Goal: Transaction & Acquisition: Subscribe to service/newsletter

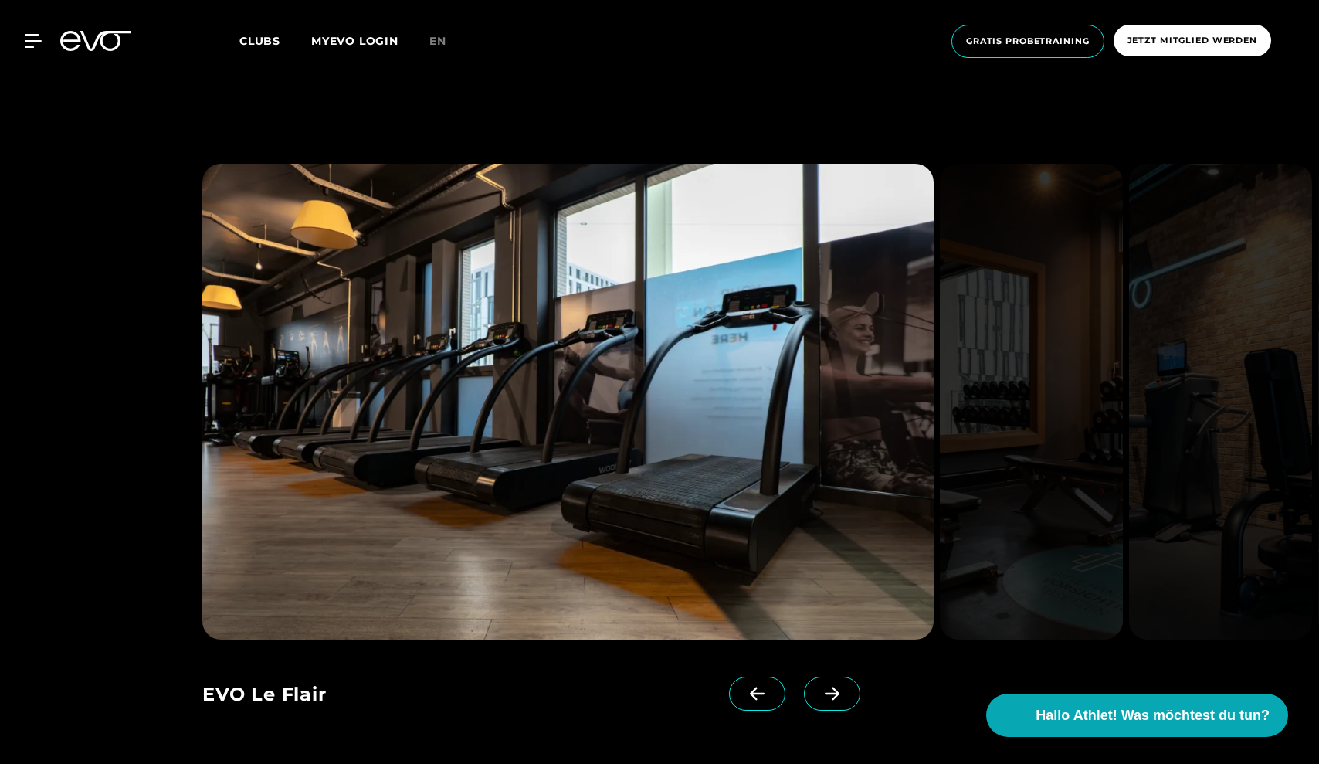
scroll to position [1587, 0]
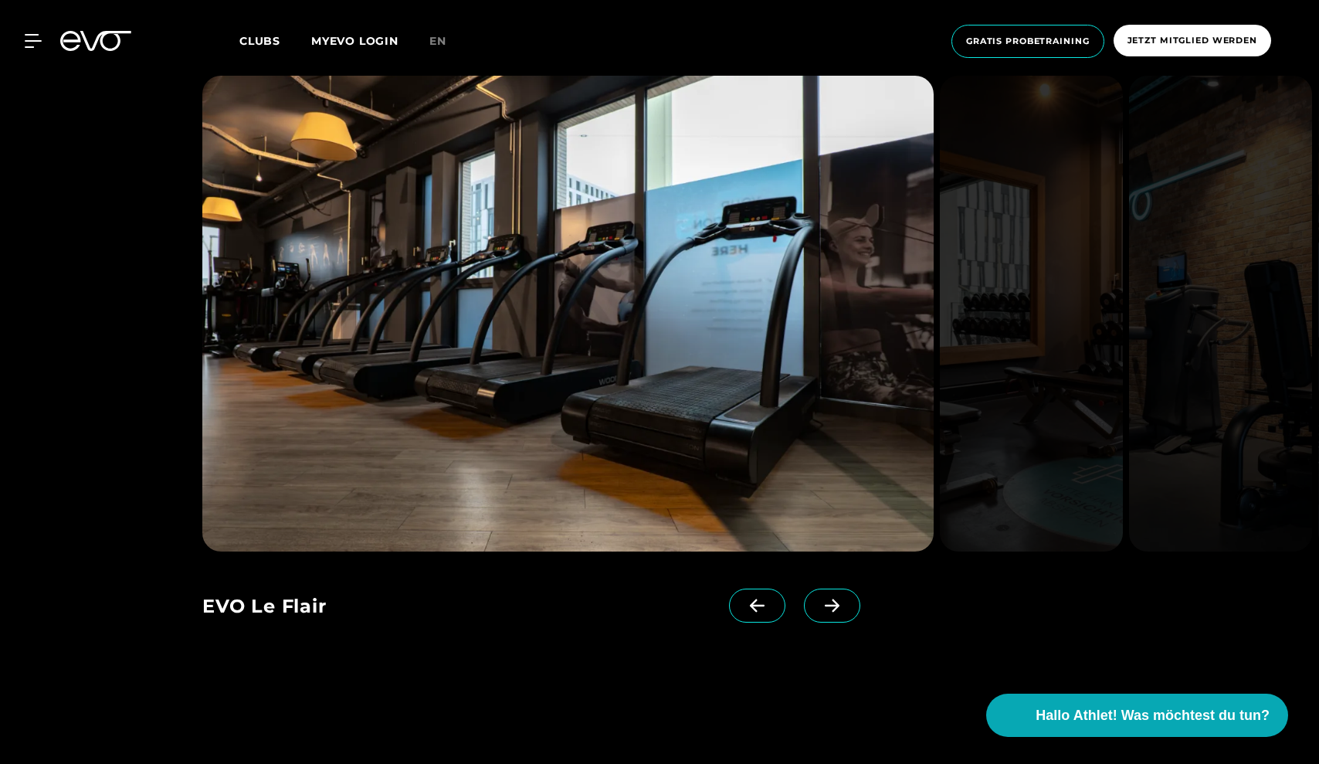
click at [836, 597] on span at bounding box center [832, 605] width 56 height 34
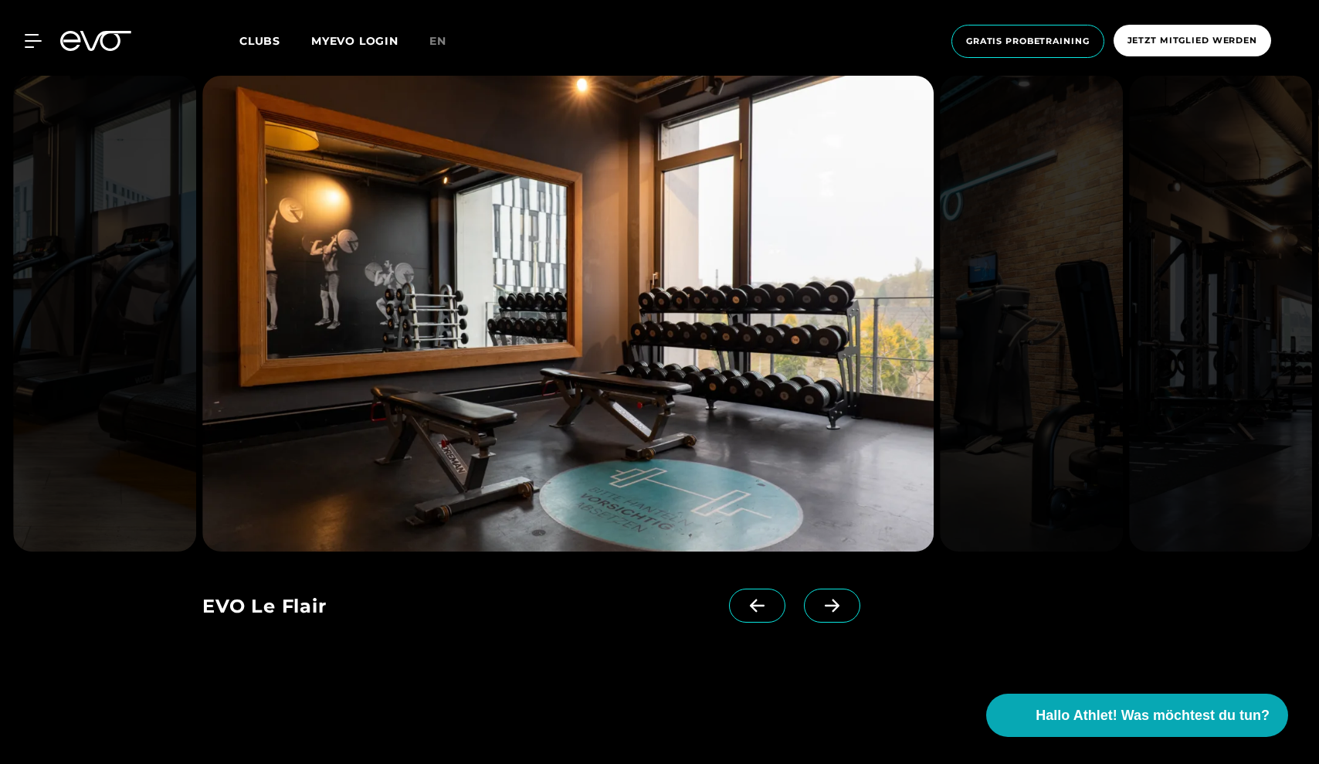
click at [836, 597] on span at bounding box center [832, 605] width 56 height 34
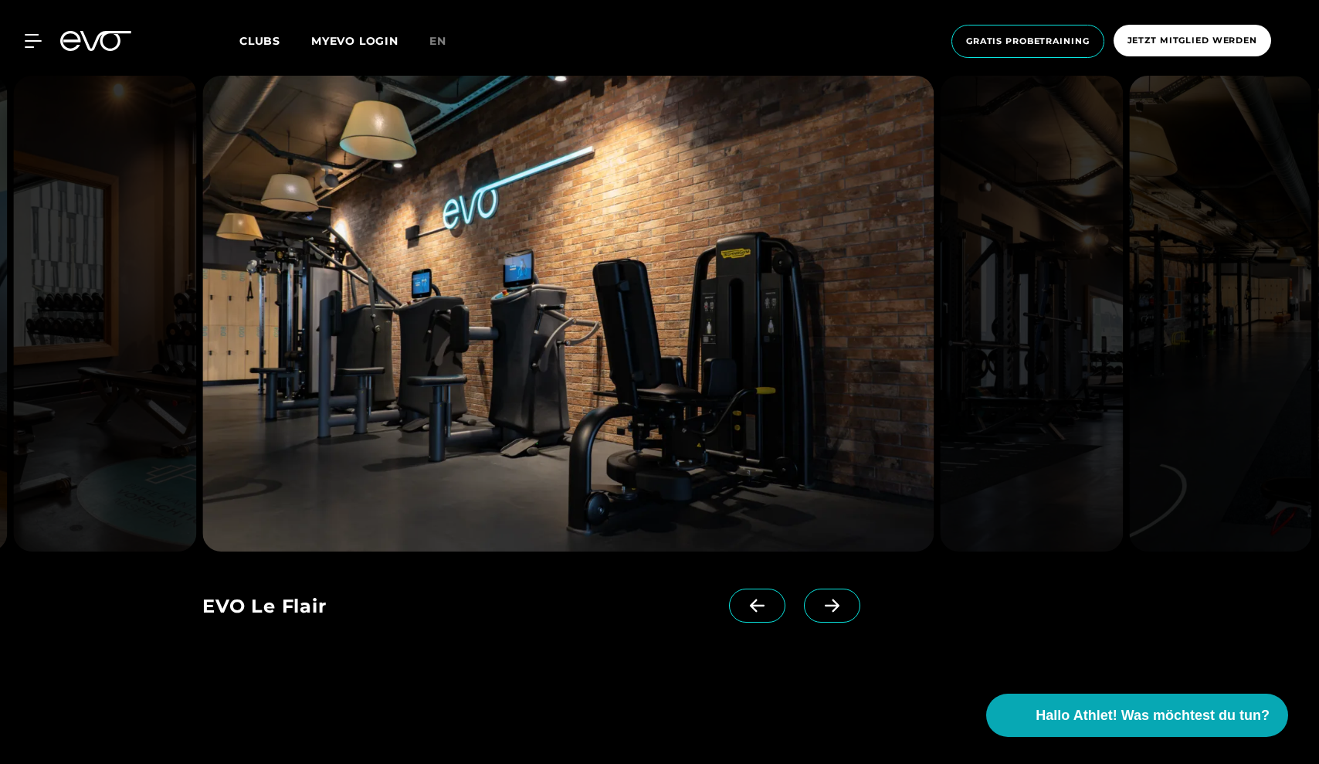
click at [836, 597] on span at bounding box center [832, 605] width 56 height 34
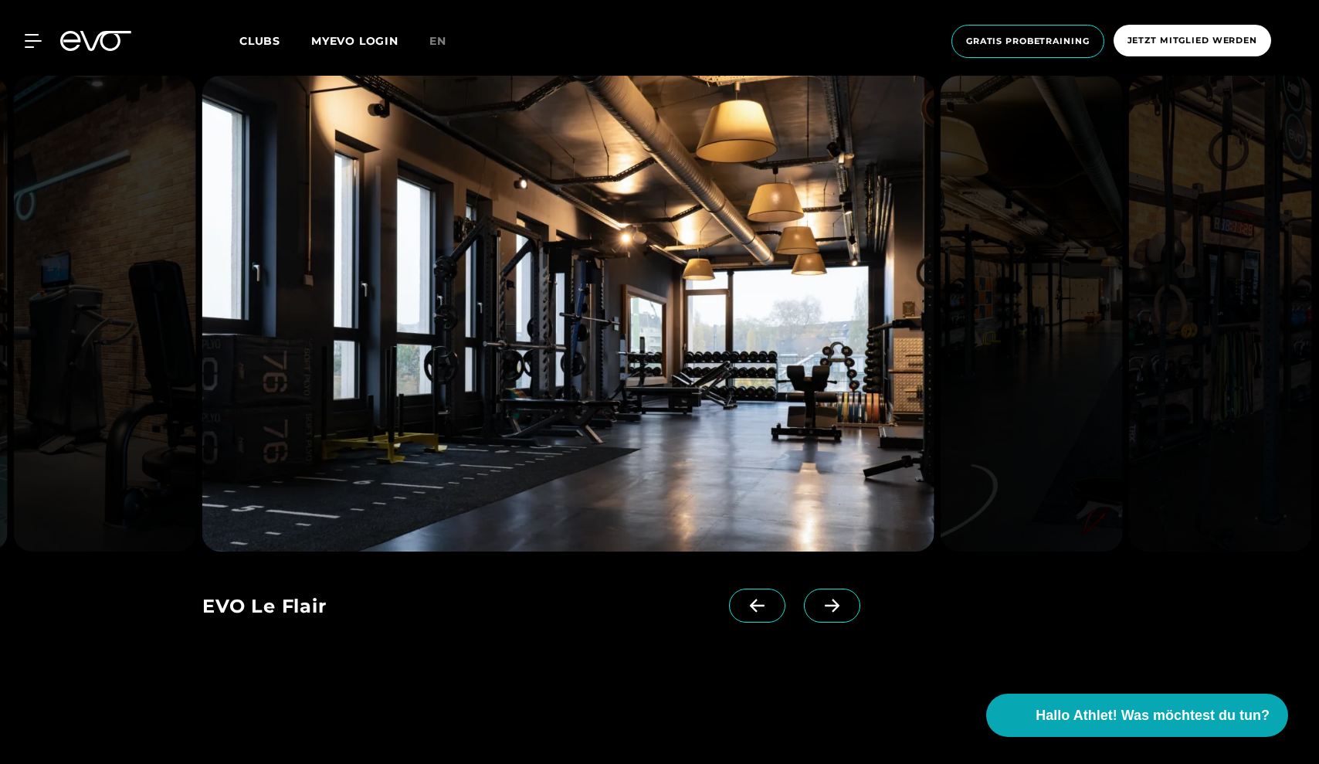
click at [836, 597] on span at bounding box center [832, 605] width 56 height 34
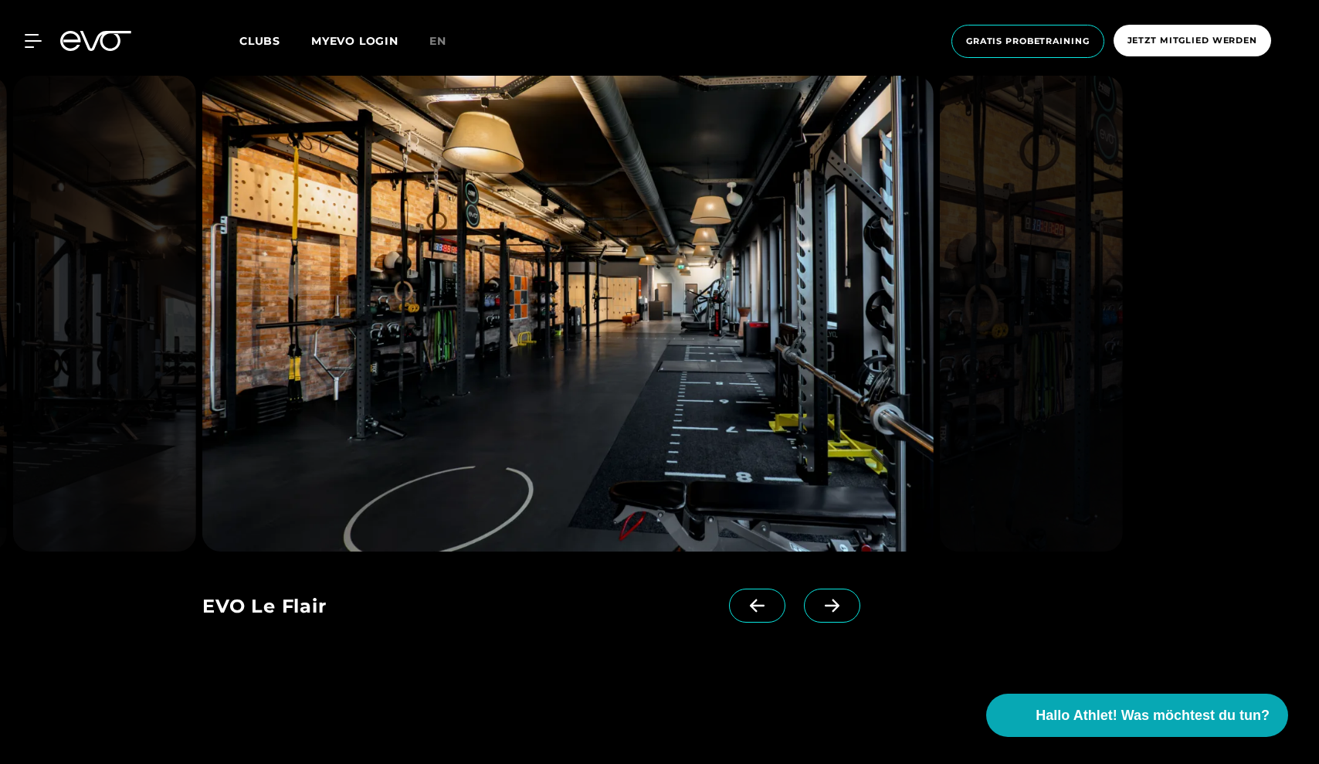
click at [836, 597] on span at bounding box center [832, 605] width 56 height 34
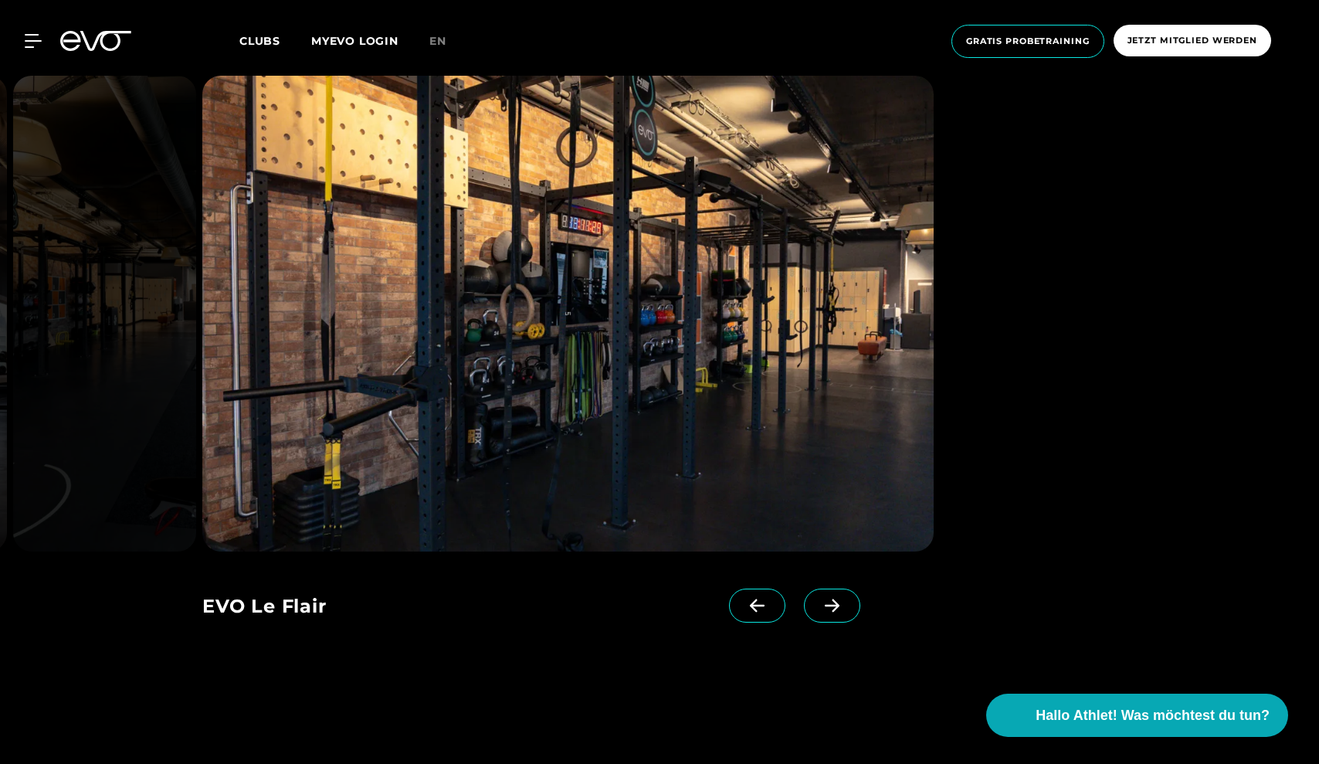
click at [836, 597] on span at bounding box center [832, 605] width 56 height 34
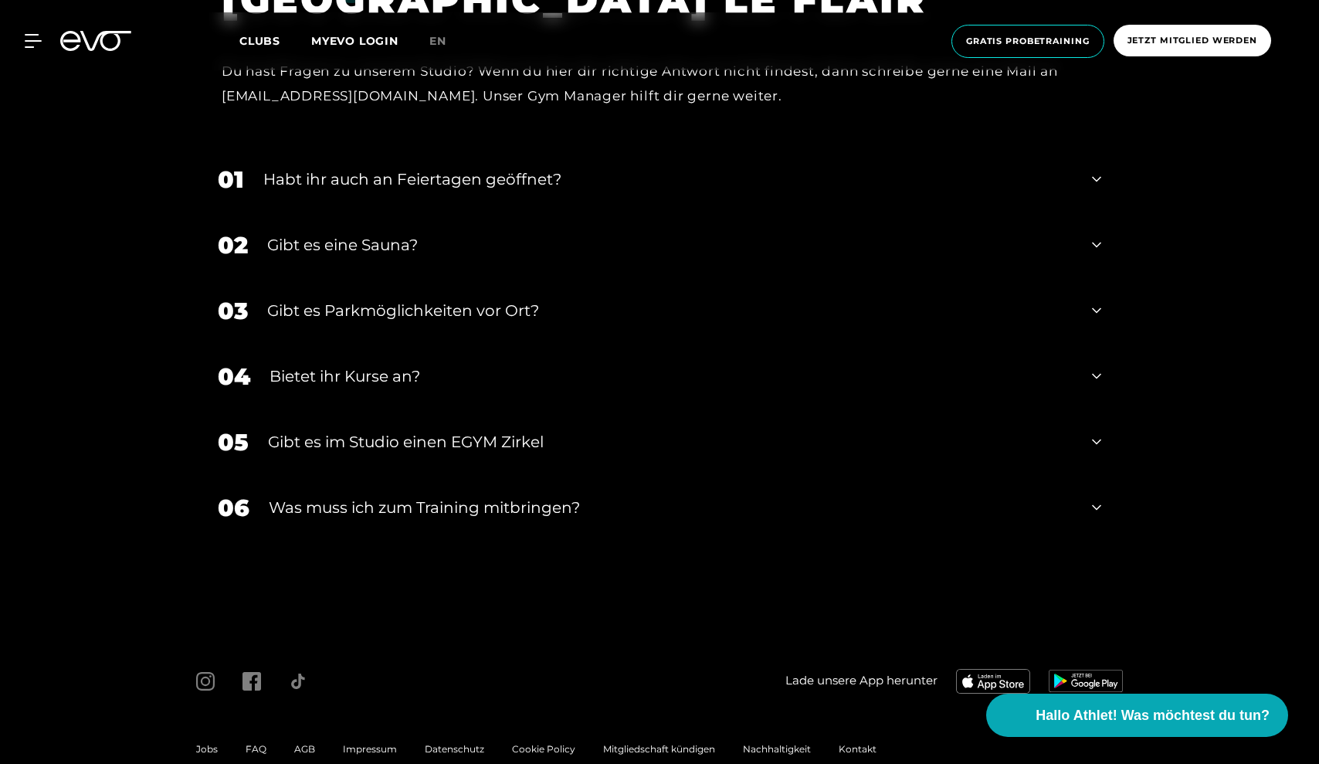
scroll to position [5289, 0]
click at [615, 244] on div "Gibt es eine Sauna?" at bounding box center [669, 245] width 805 height 23
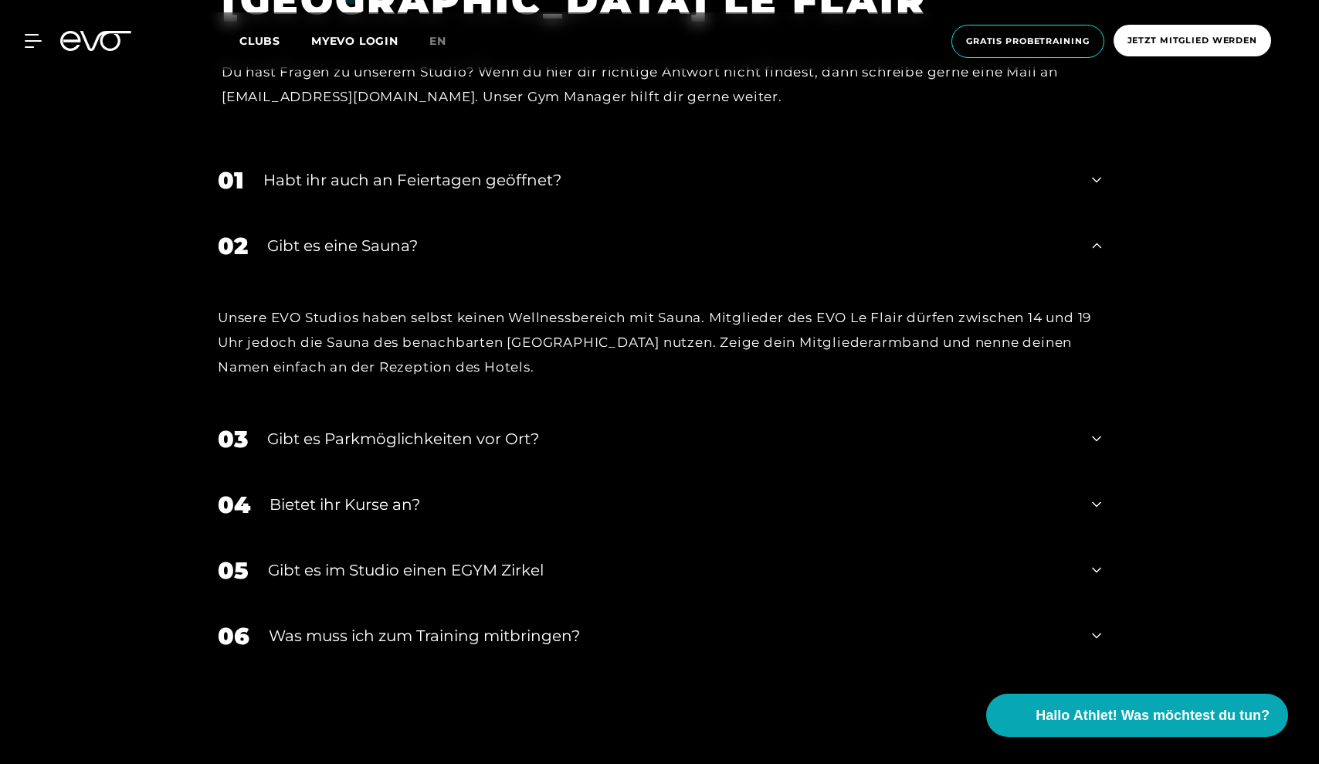
click at [605, 242] on div "Gibt es eine Sauna?" at bounding box center [669, 245] width 805 height 23
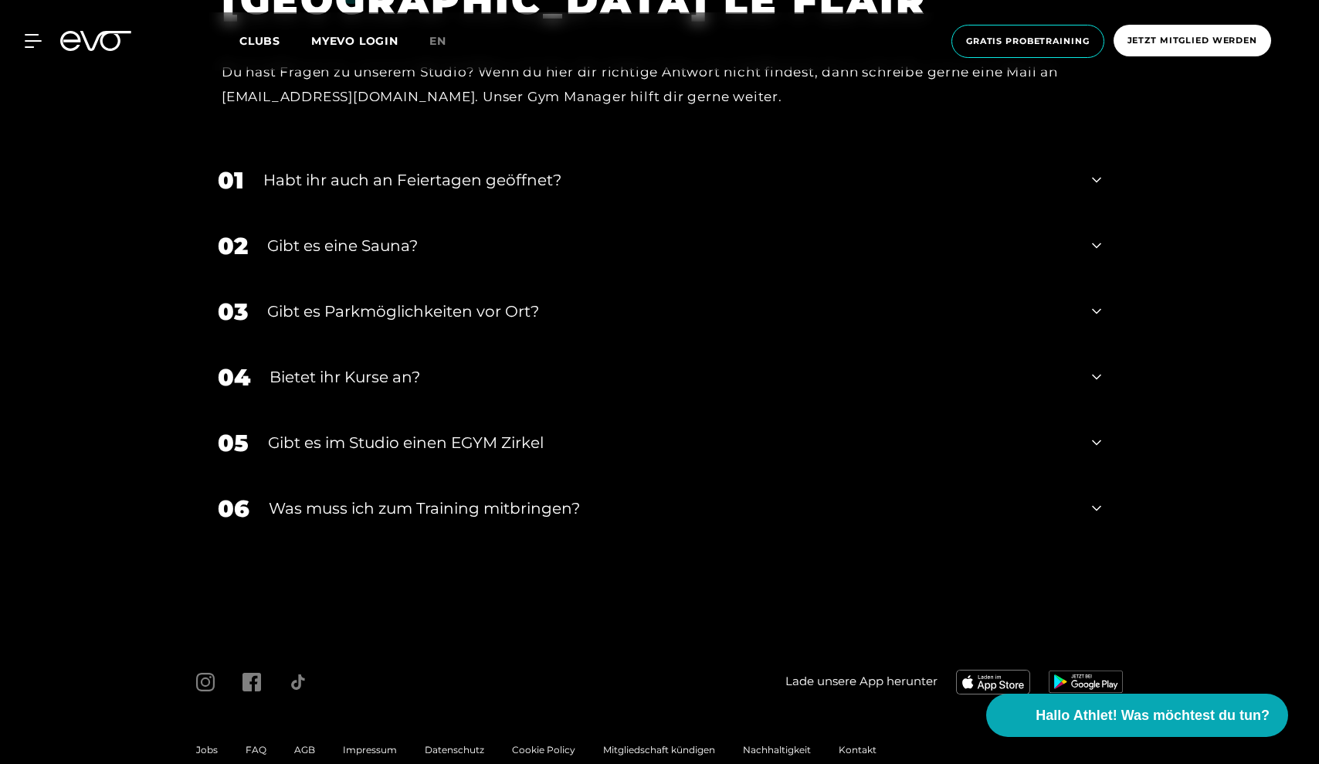
click at [598, 435] on div "Gibt es im Studio einen EGYM Zirkel" at bounding box center [670, 442] width 805 height 23
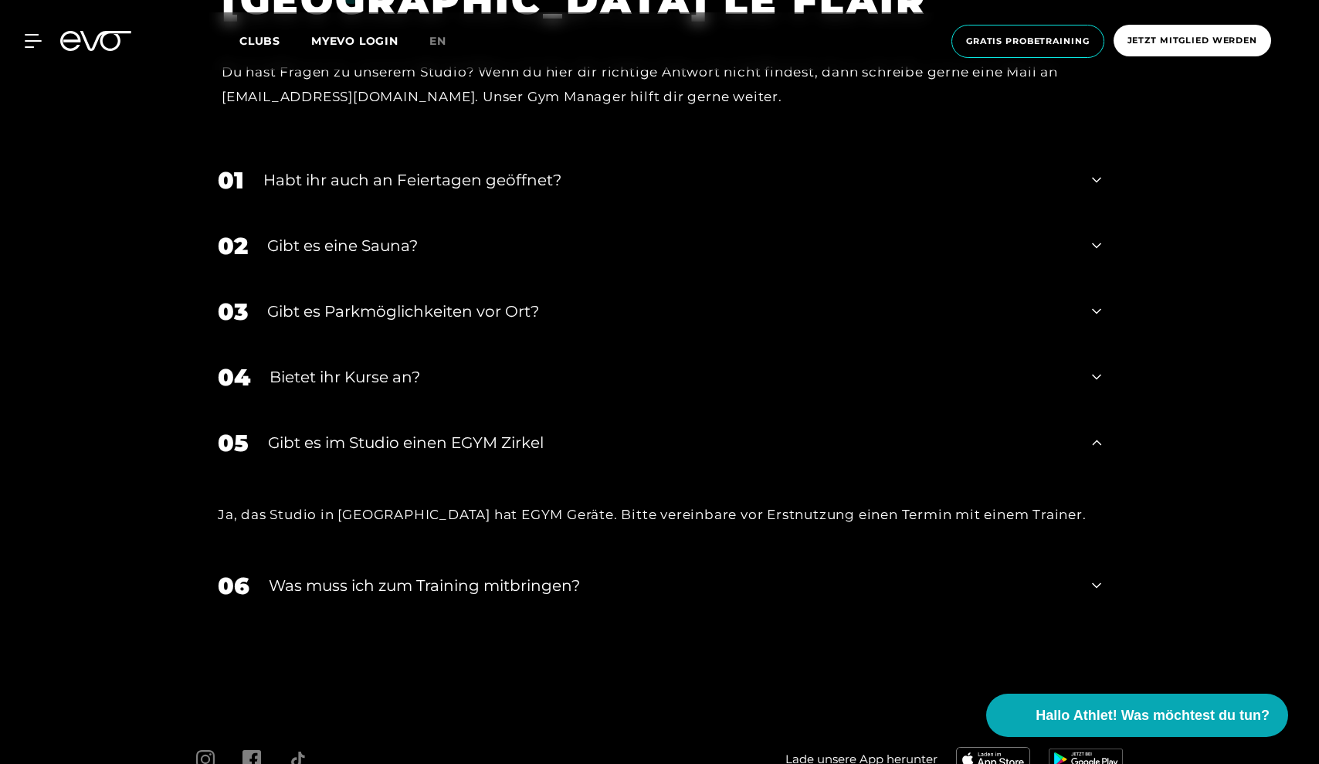
click at [598, 435] on div "Gibt es im Studio einen EGYM Zirkel" at bounding box center [670, 442] width 805 height 23
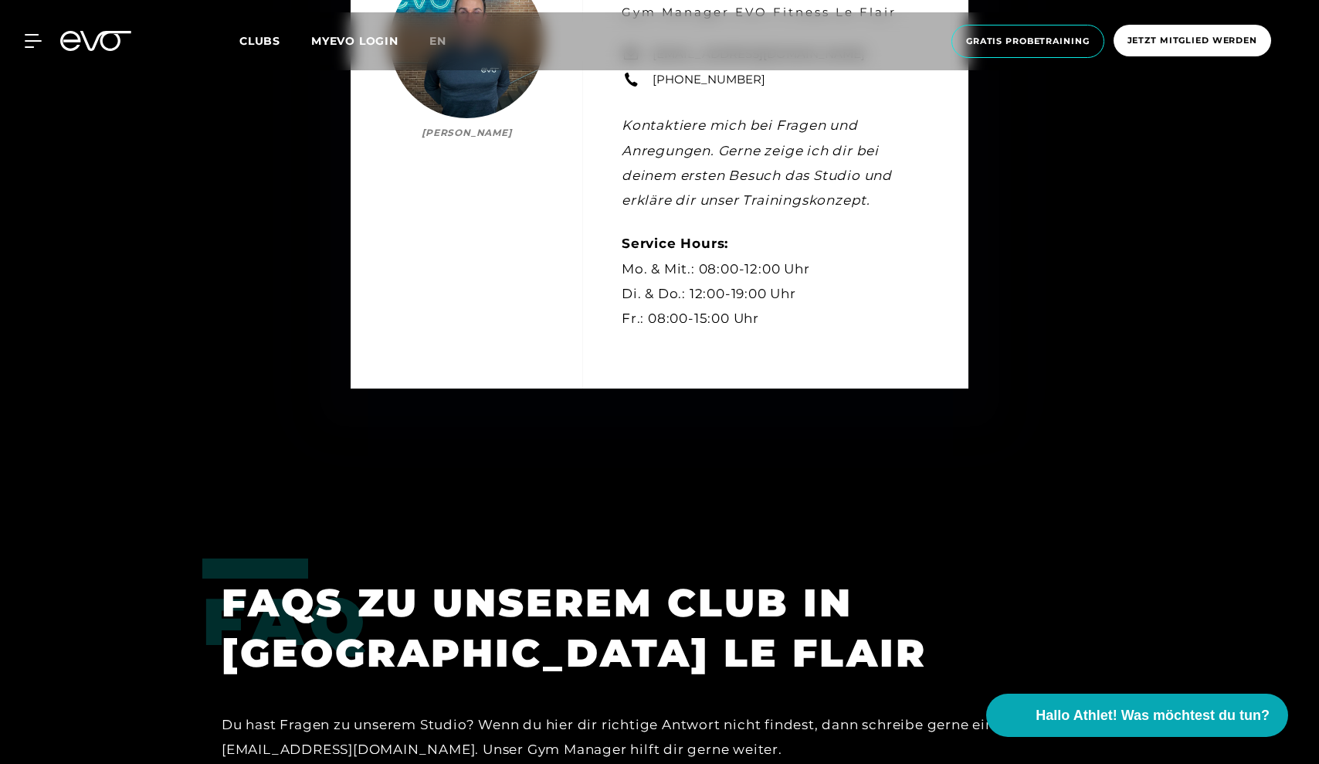
scroll to position [4539, 0]
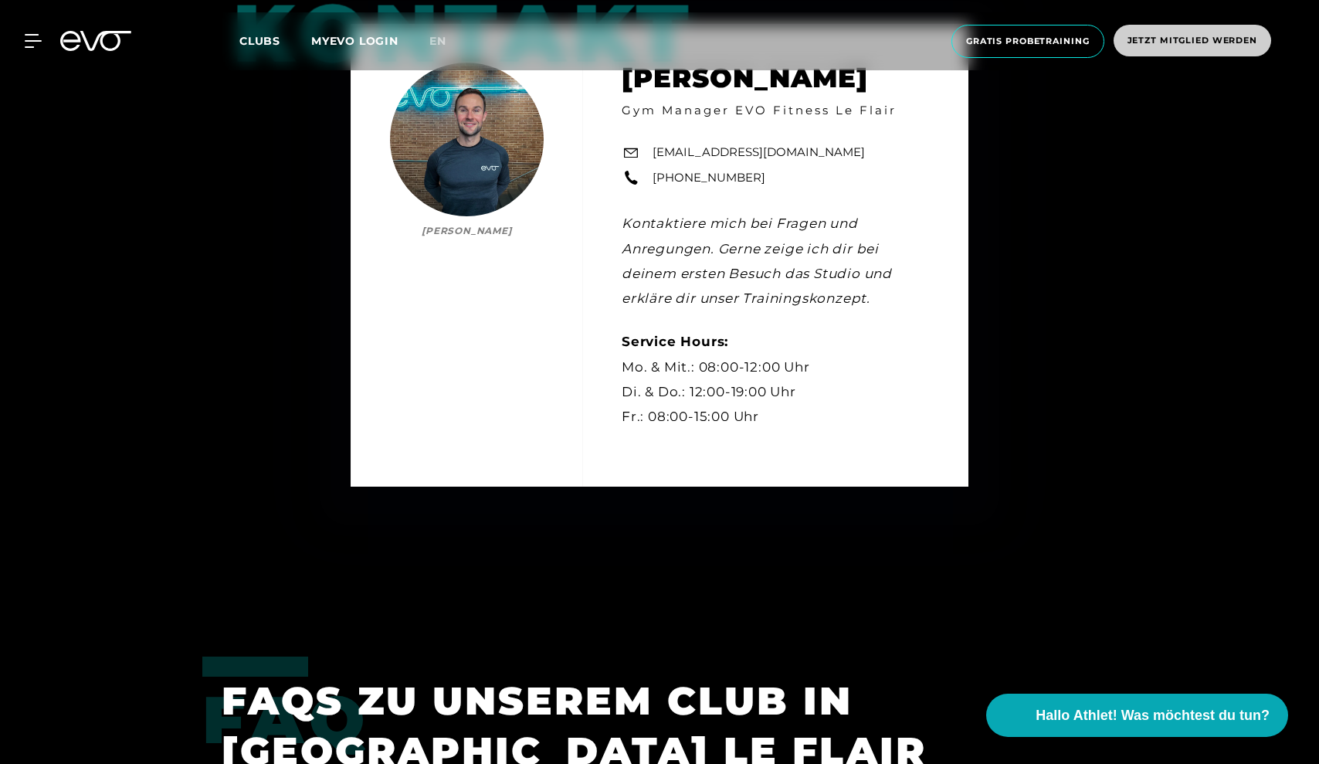
click at [1167, 41] on span "Jetzt Mitglied werden" at bounding box center [1192, 40] width 130 height 13
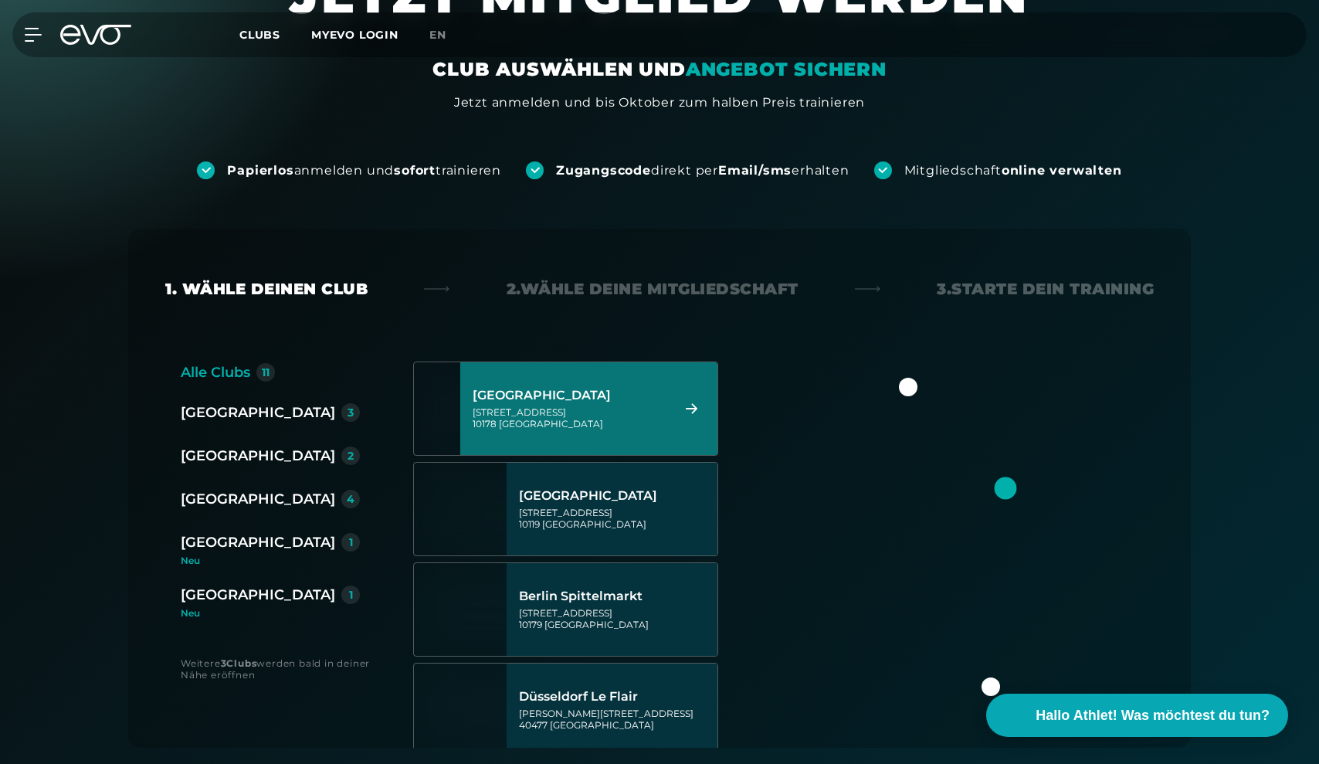
scroll to position [73, 0]
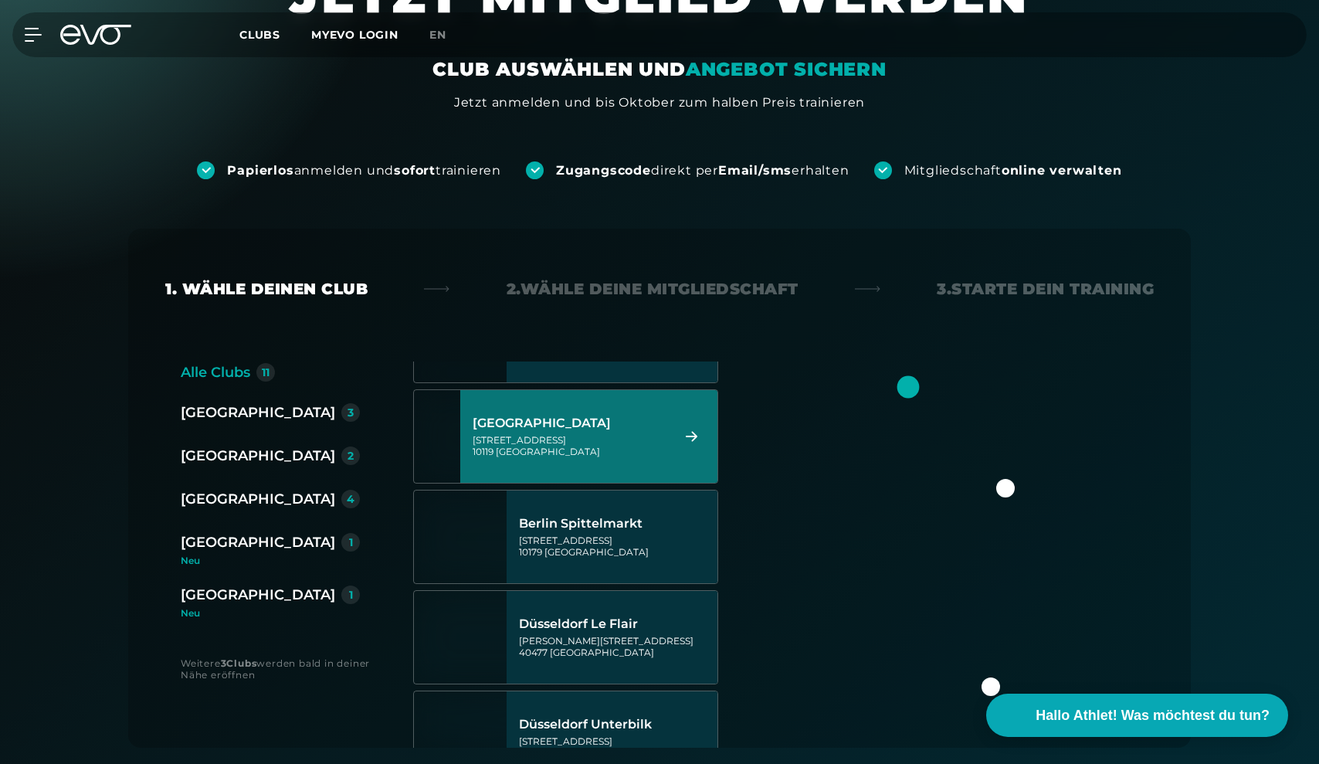
click at [229, 454] on div "[GEOGRAPHIC_DATA]" at bounding box center [258, 456] width 154 height 22
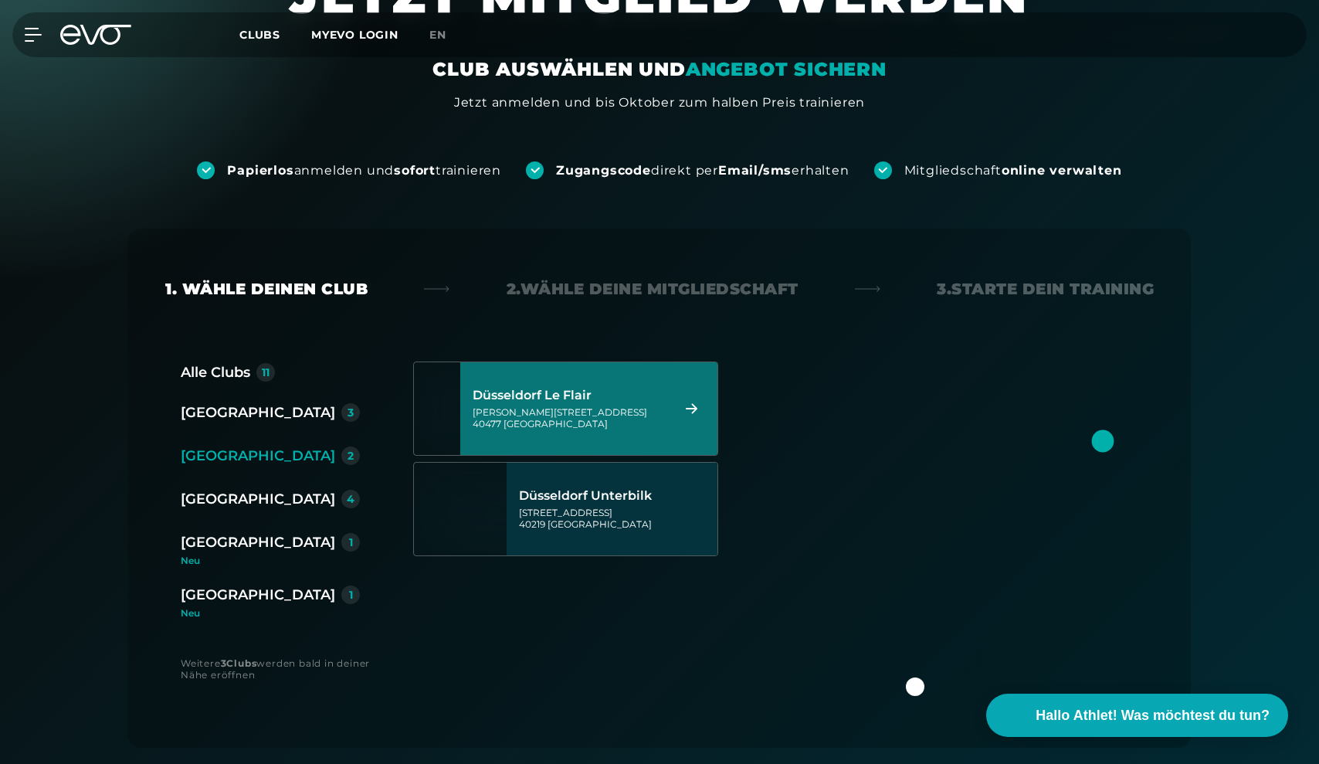
click at [657, 419] on div "[PERSON_NAME][STREET_ADDRESS]" at bounding box center [570, 417] width 194 height 23
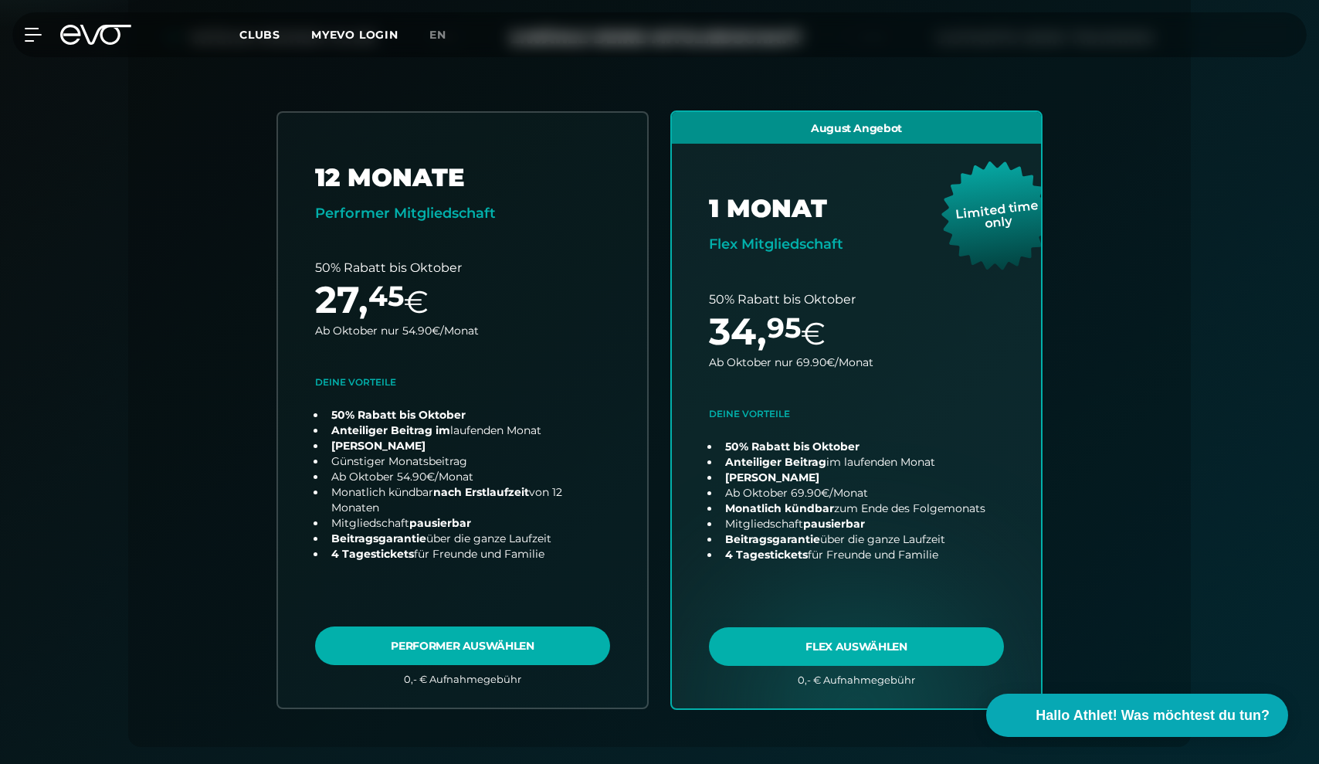
scroll to position [371, 0]
